Goal: Task Accomplishment & Management: Manage account settings

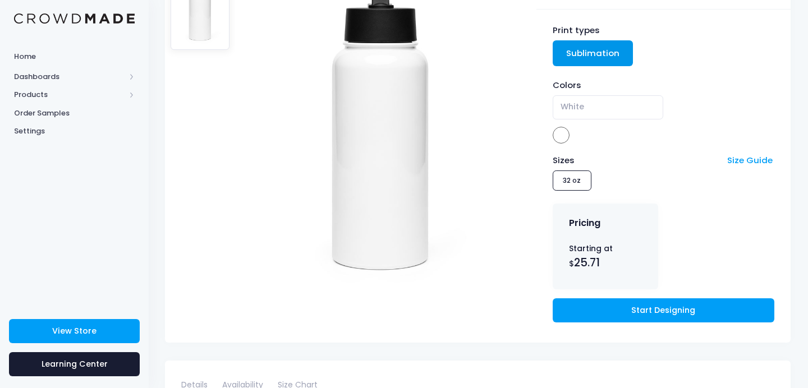
scroll to position [150, 1]
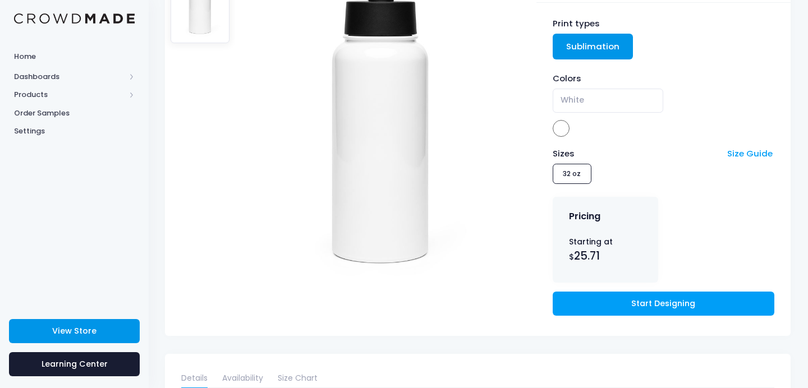
click at [63, 329] on span "View Store" at bounding box center [74, 331] width 44 height 11
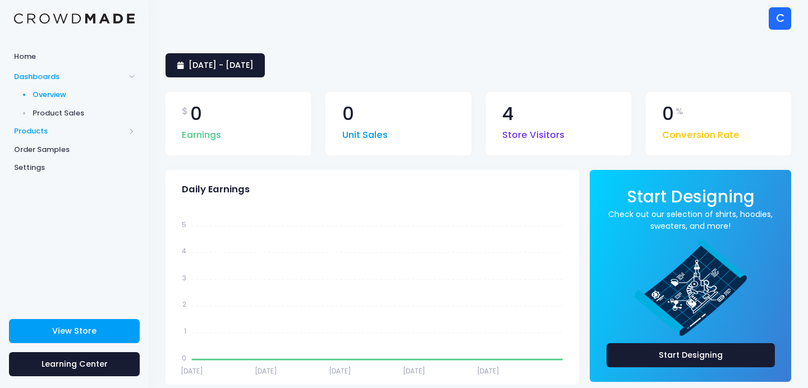
click at [38, 127] on span "Products" at bounding box center [69, 131] width 111 height 11
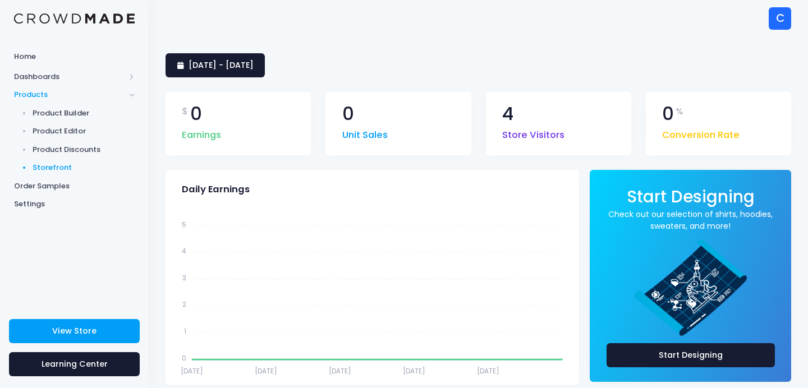
click at [59, 168] on span "Storefront" at bounding box center [84, 167] width 103 height 11
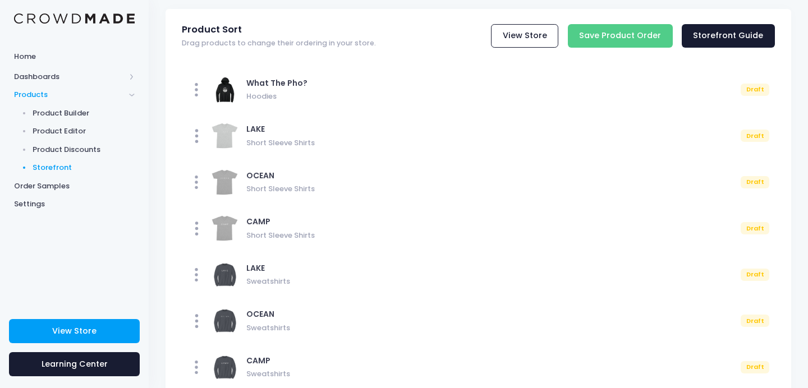
scroll to position [49, 0]
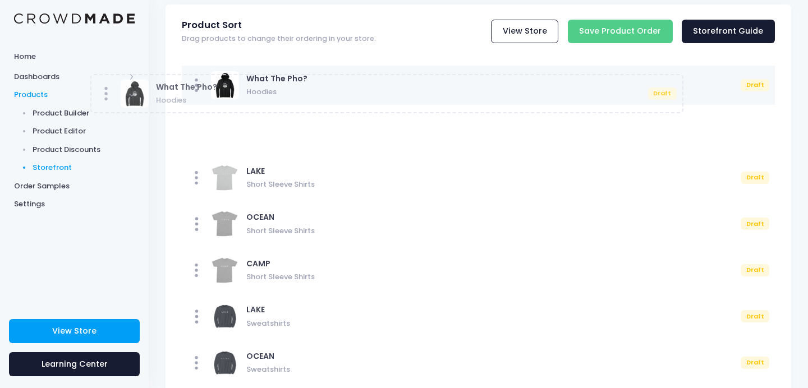
drag, startPoint x: 203, startPoint y: 88, endPoint x: 109, endPoint y: 100, distance: 95.0
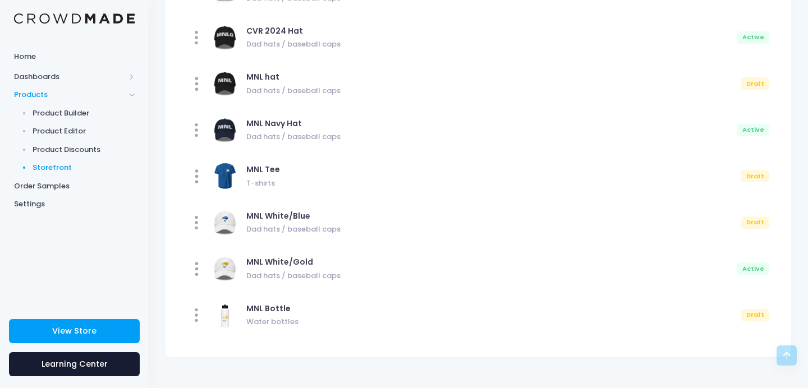
scroll to position [1115, 0]
click at [75, 132] on span "Product Editor" at bounding box center [84, 131] width 103 height 11
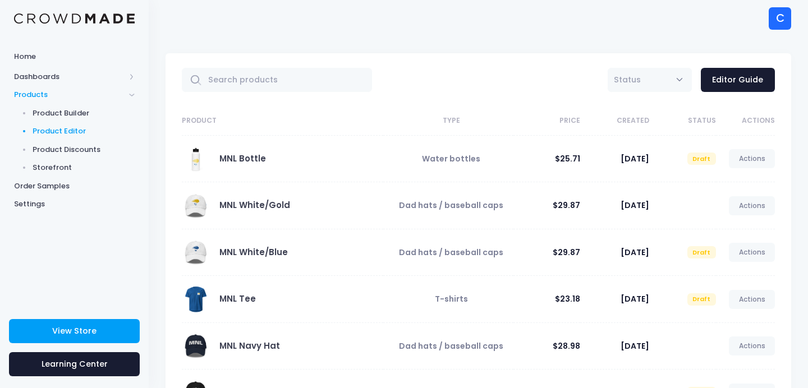
click at [292, 159] on div "MNL Bottle" at bounding box center [280, 159] width 196 height 28
click at [754, 161] on link "Actions" at bounding box center [752, 158] width 46 height 19
click at [735, 202] on link "Preview" at bounding box center [740, 205] width 59 height 20
